Goal: Information Seeking & Learning: Learn about a topic

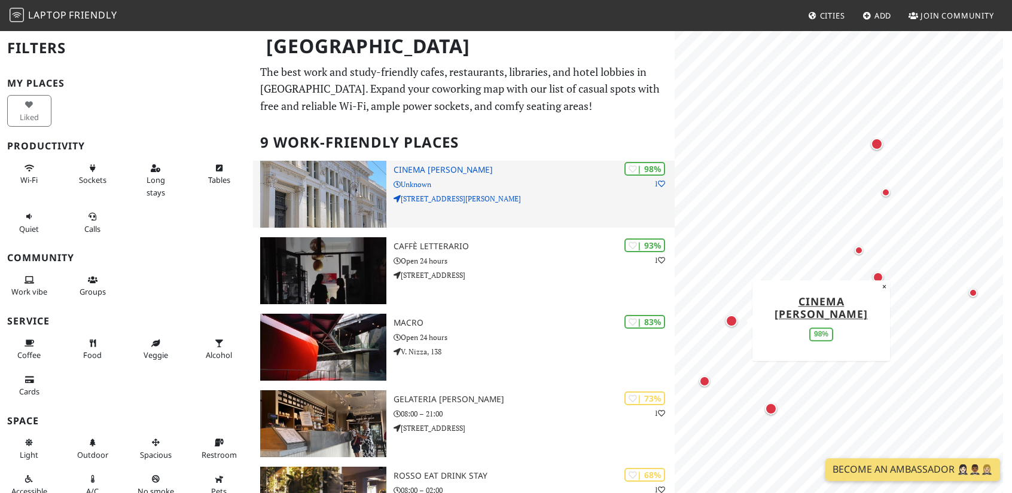
click at [349, 200] on img at bounding box center [323, 194] width 126 height 67
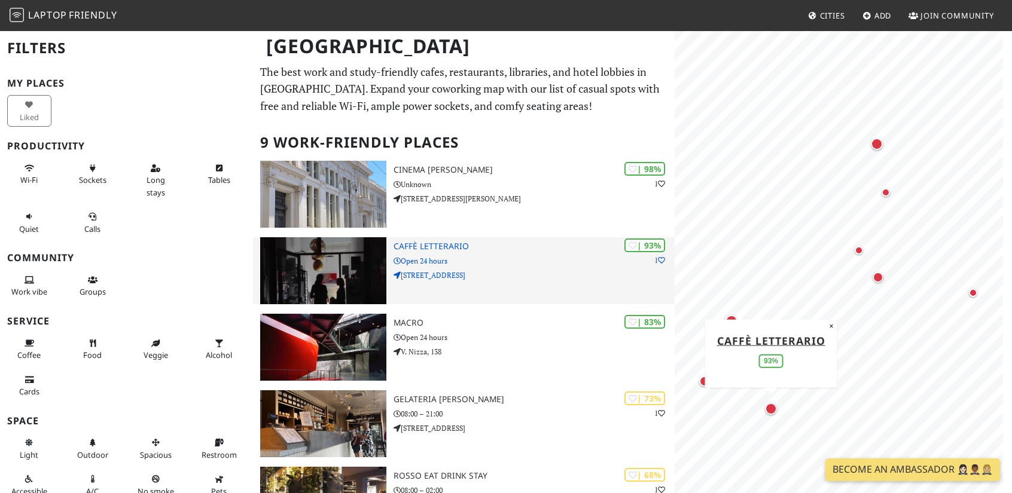
click at [479, 270] on p "Via Ostiense, 95" at bounding box center [533, 275] width 281 height 11
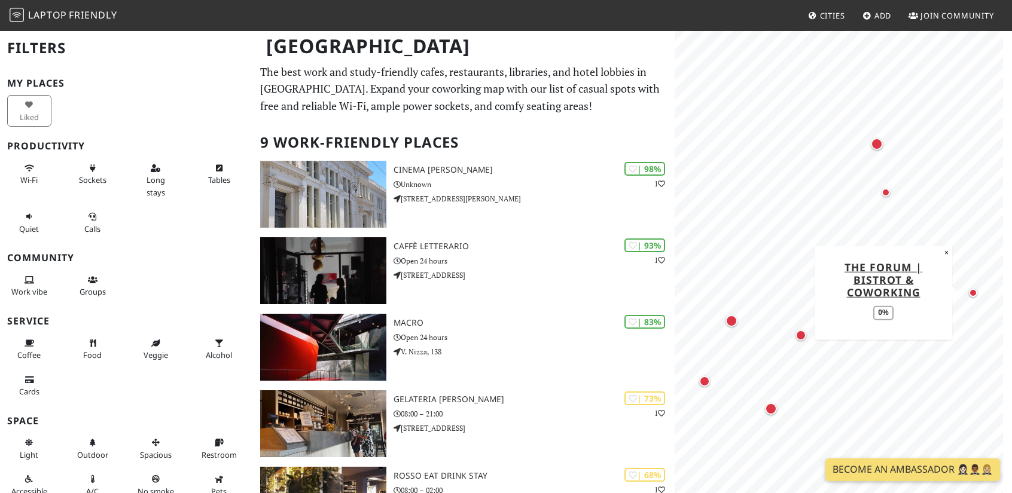
click at [974, 297] on div "Map marker" at bounding box center [973, 293] width 24 height 24
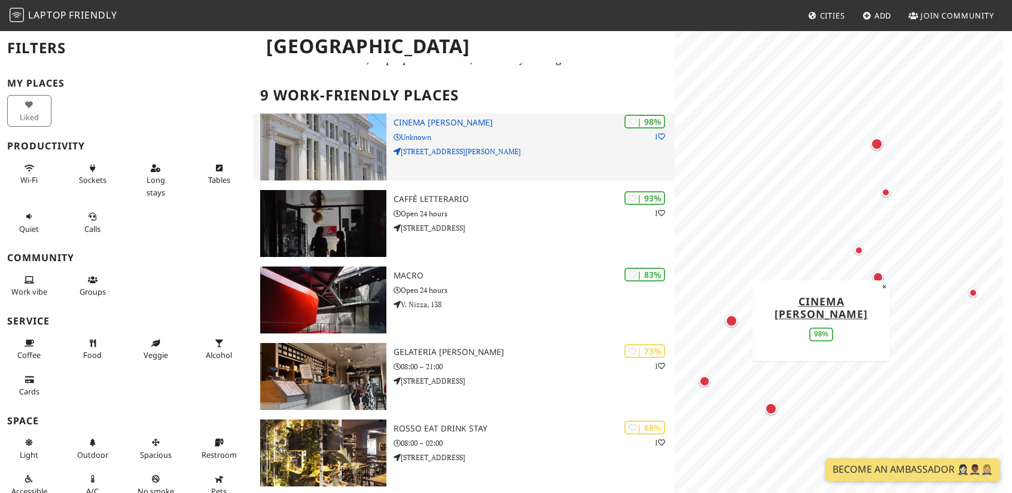
scroll to position [60, 0]
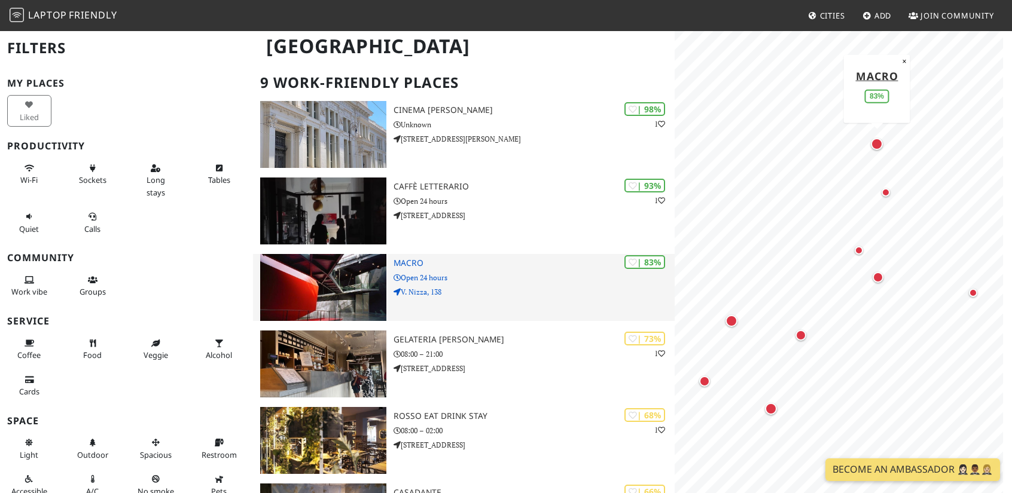
click at [563, 273] on p "Open 24 hours" at bounding box center [533, 277] width 281 height 11
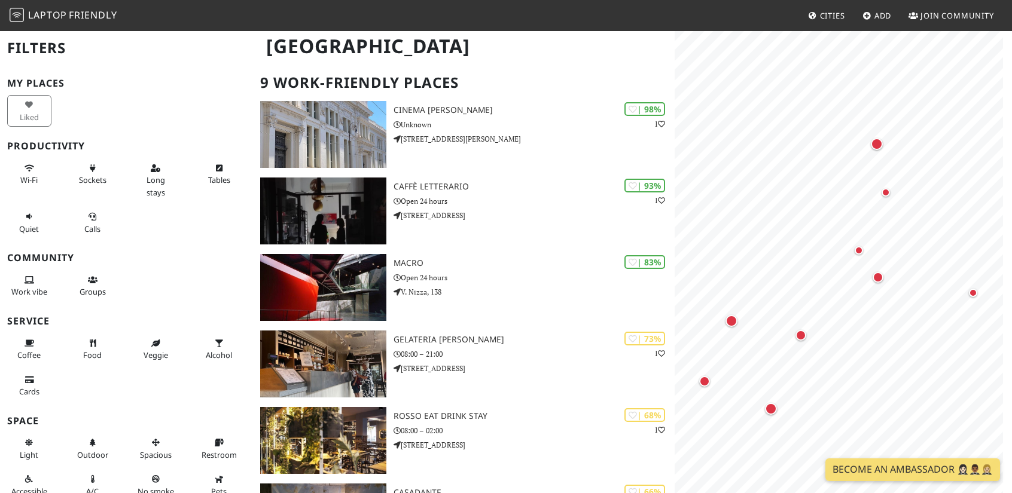
scroll to position [120, 0]
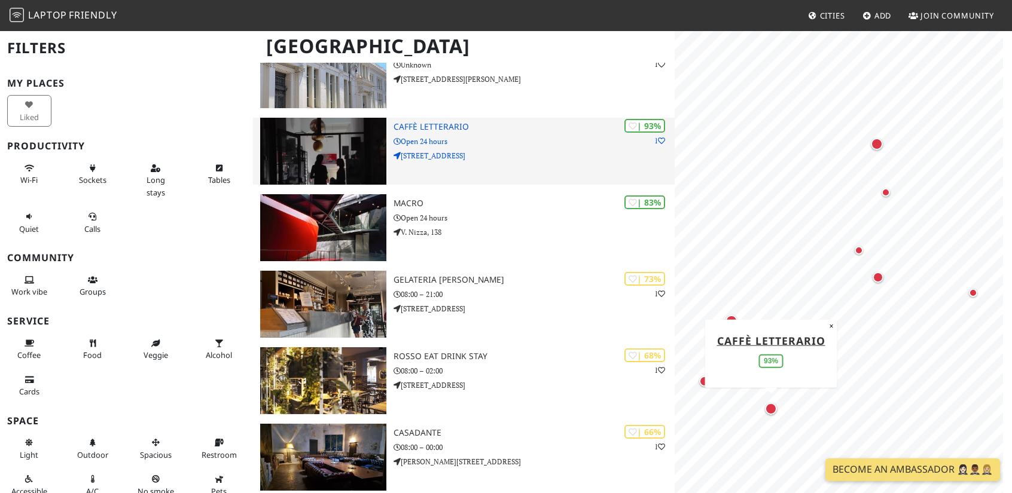
click at [307, 170] on img at bounding box center [323, 151] width 126 height 67
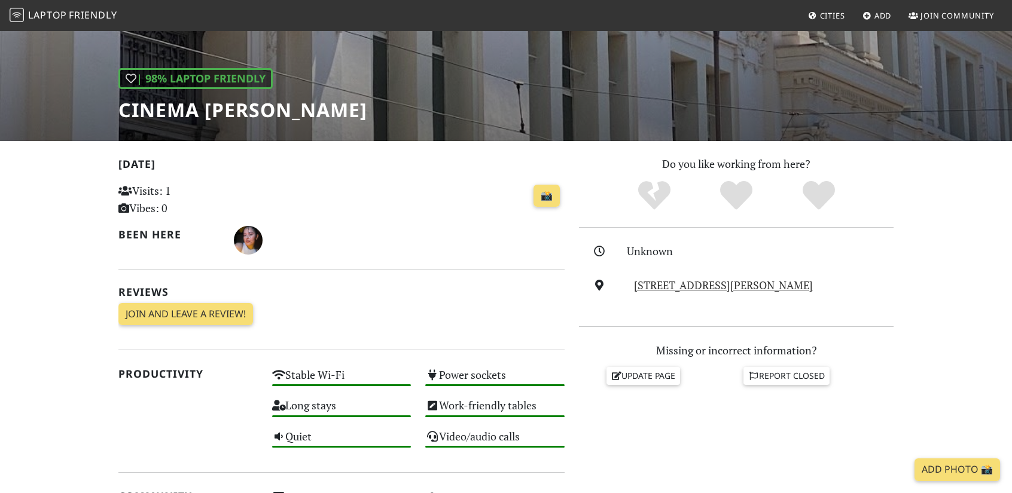
scroll to position [60, 0]
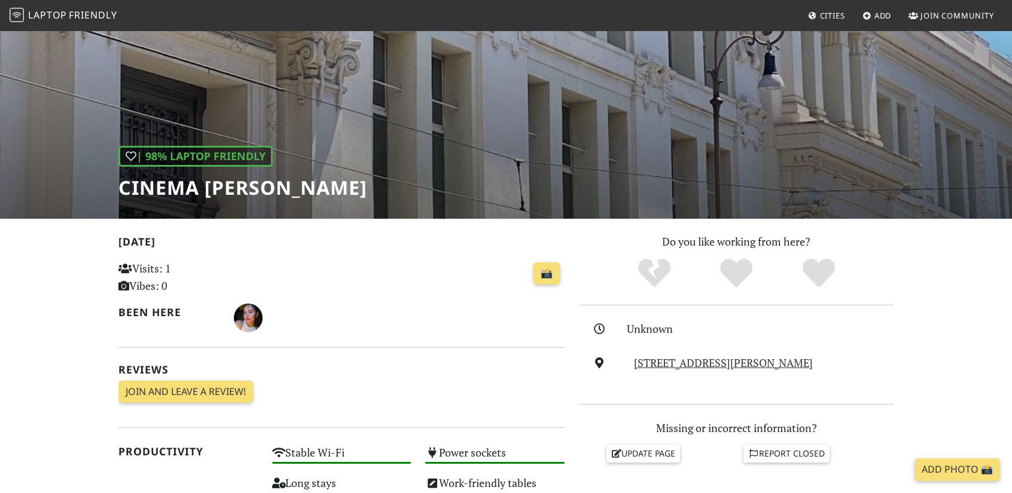
click at [143, 268] on p "Visits: 1 Vibes: 0" at bounding box center [187, 277] width 139 height 35
click at [227, 273] on p "Visits: 1 Vibes: 0" at bounding box center [187, 277] width 139 height 35
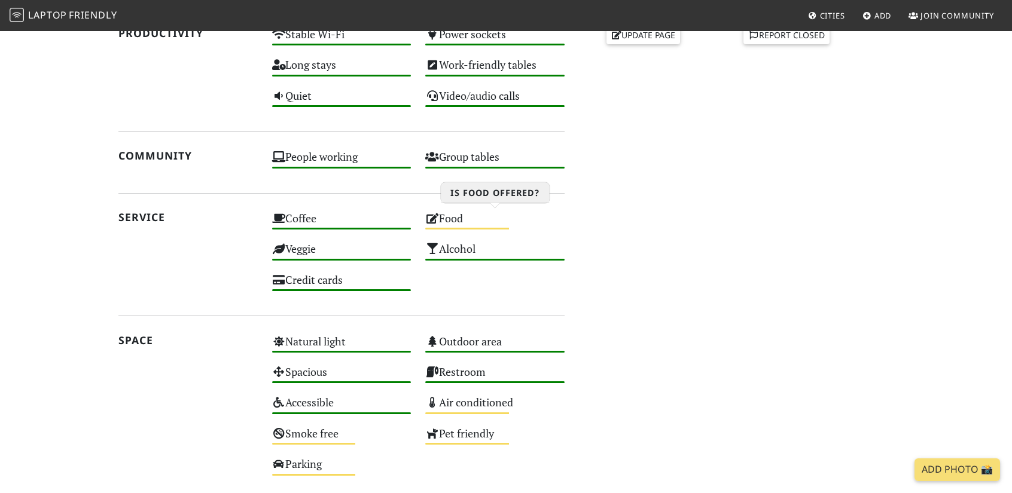
scroll to position [239, 0]
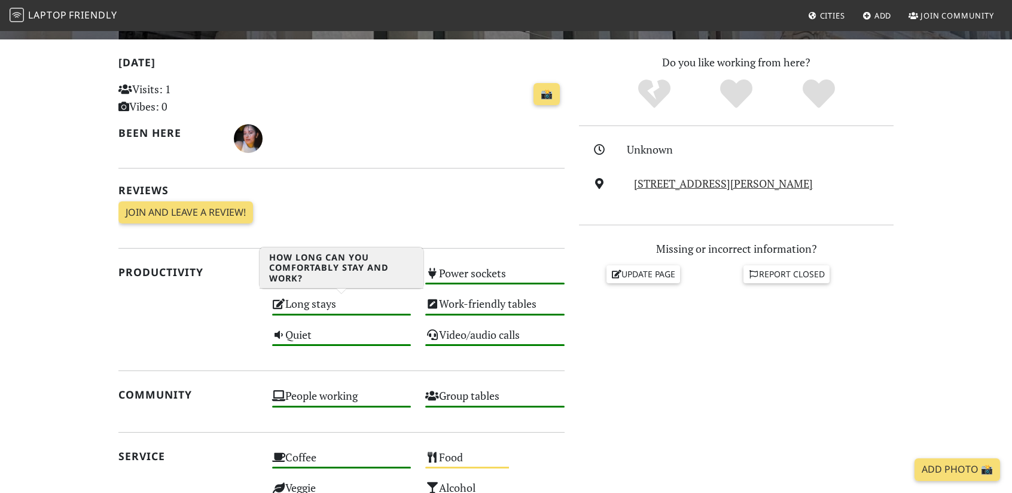
click at [324, 299] on div "Long stays High" at bounding box center [342, 309] width 154 height 30
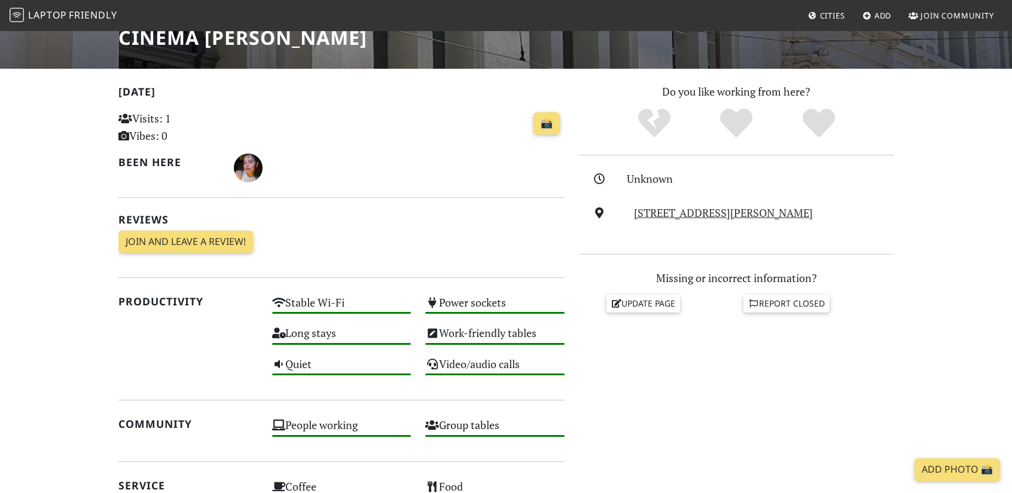
scroll to position [60, 0]
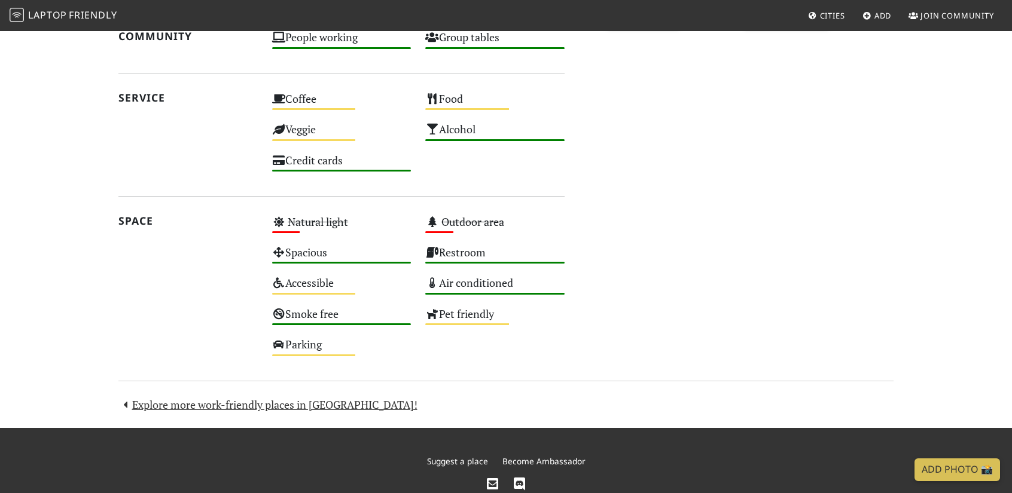
scroll to position [299, 0]
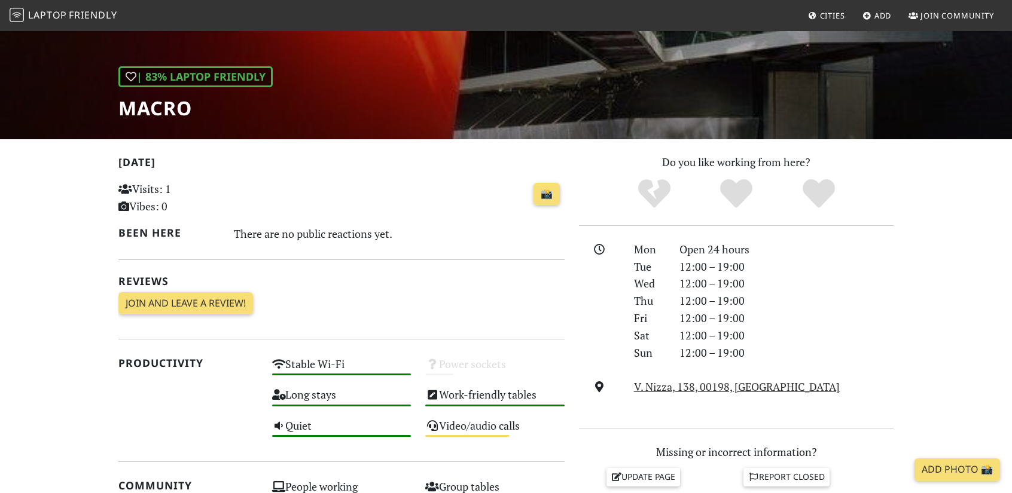
scroll to position [179, 0]
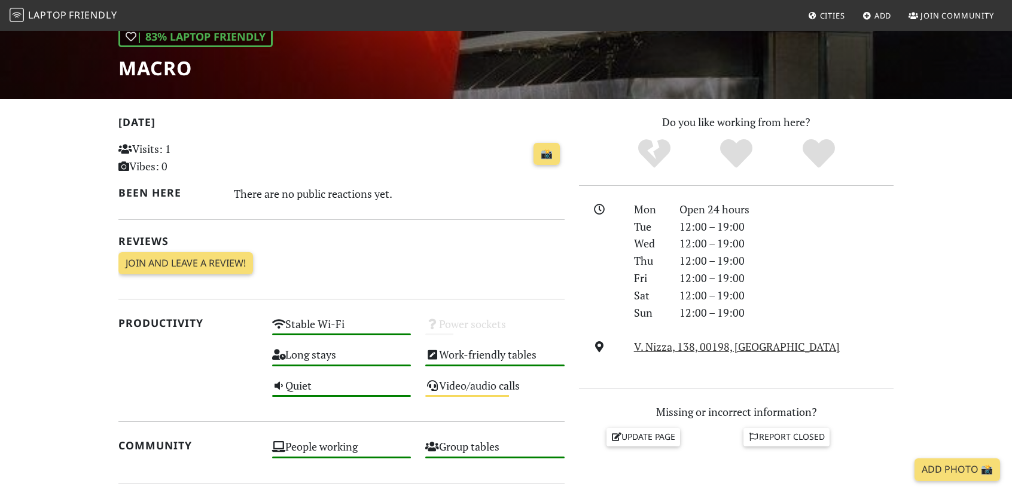
click at [170, 146] on p "Visits: 1 Vibes: 0" at bounding box center [187, 157] width 139 height 35
click at [222, 163] on p "Visits: 1 Vibes: 0" at bounding box center [187, 157] width 139 height 35
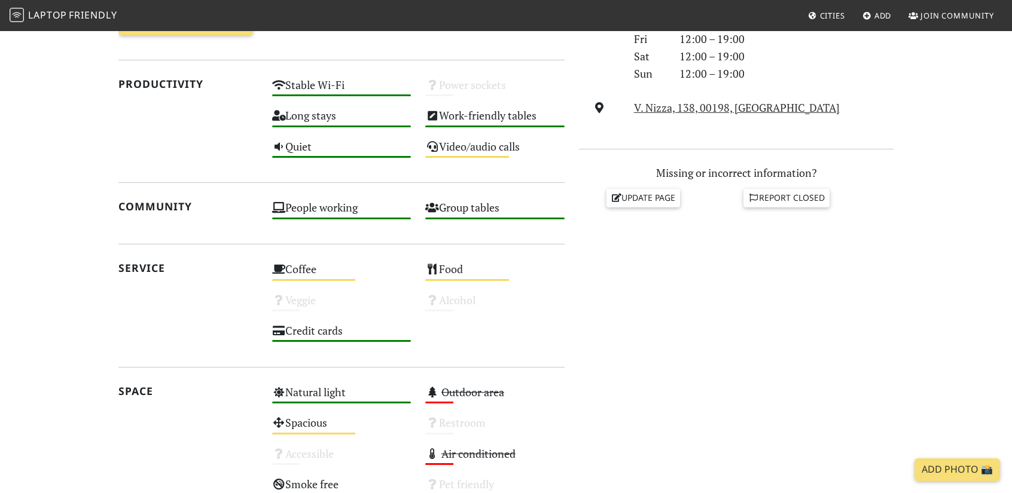
scroll to position [635, 0]
